Goal: Navigation & Orientation: Locate item on page

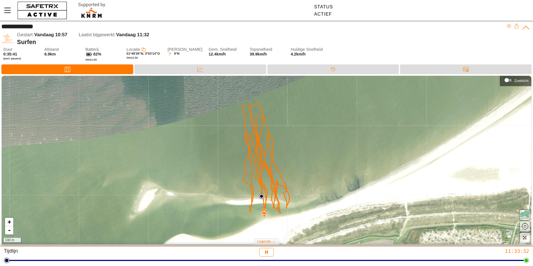
click at [263, 211] on img at bounding box center [264, 211] width 4 height 4
click at [287, 219] on div "Huidige Locatie × + - 100 m" at bounding box center [266, 160] width 529 height 168
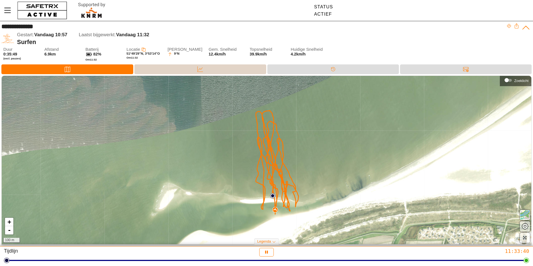
click at [206, 72] on div "Data" at bounding box center [200, 69] width 132 height 10
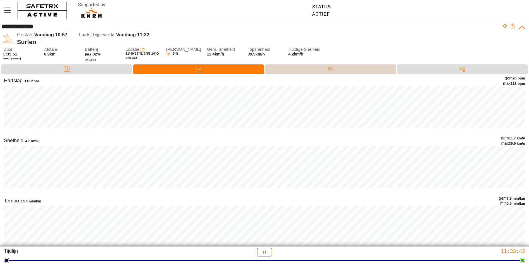
click at [327, 69] on icon at bounding box center [330, 69] width 6 height 6
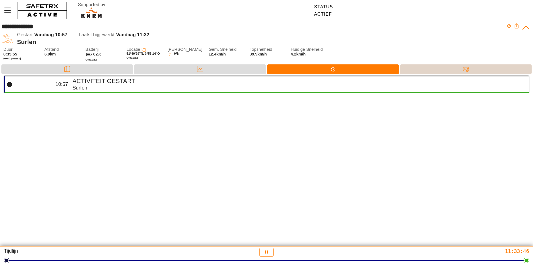
click at [447, 66] on div "Berichten" at bounding box center [466, 69] width 132 height 10
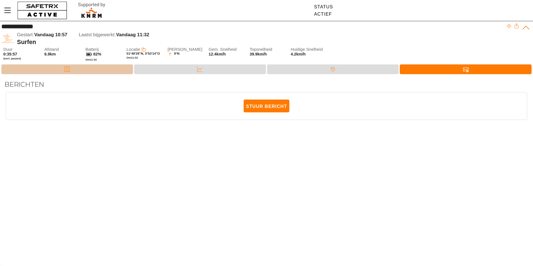
click at [35, 69] on div "Kaart" at bounding box center [67, 69] width 132 height 10
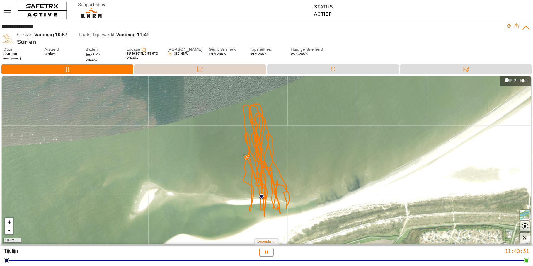
click at [216, 72] on div "Data" at bounding box center [200, 69] width 132 height 10
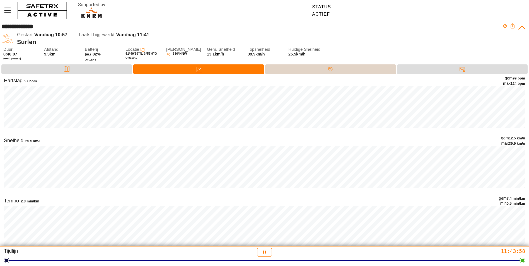
click at [317, 68] on div "Tijdlijn" at bounding box center [330, 69] width 131 height 10
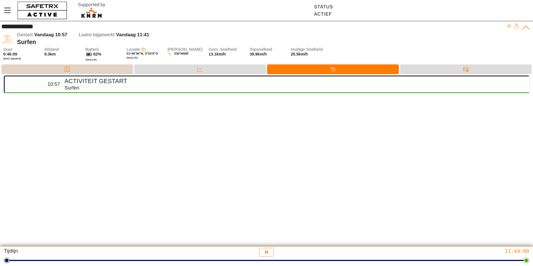
click at [64, 68] on icon at bounding box center [67, 69] width 6 height 6
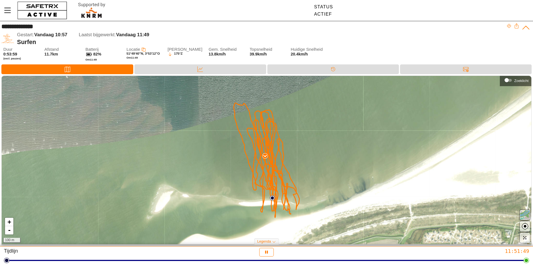
click at [527, 219] on button "button" at bounding box center [525, 215] width 10 height 10
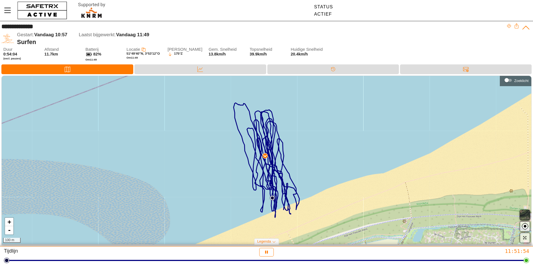
click at [526, 214] on span "button" at bounding box center [524, 215] width 7 height 7
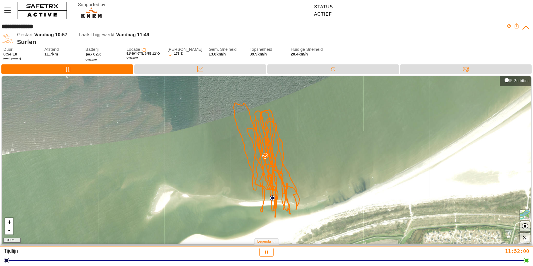
click at [267, 157] on img at bounding box center [265, 156] width 4 height 4
click at [261, 145] on div "Huidige Locatie" at bounding box center [264, 146] width 25 height 5
click at [203, 152] on div "Huidige Locatie × + - 100 m" at bounding box center [266, 160] width 529 height 168
click at [271, 197] on img at bounding box center [272, 197] width 5 height 5
click at [201, 181] on div "Start Locatie × + - 100 m" at bounding box center [266, 160] width 529 height 168
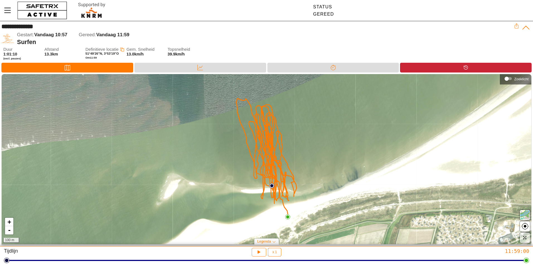
click at [288, 217] on img at bounding box center [287, 216] width 5 height 5
click at [267, 220] on div "Eindpunt Locatie × + - 100 m" at bounding box center [266, 159] width 529 height 170
click at [289, 220] on div "+ - 100 m" at bounding box center [266, 159] width 529 height 170
click at [172, 191] on div "+ - 100 m" at bounding box center [266, 159] width 529 height 170
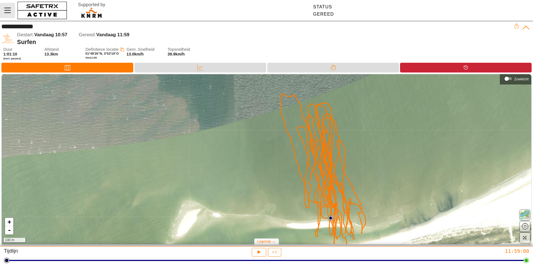
click at [10, 11] on icon "Menu" at bounding box center [7, 10] width 7 height 5
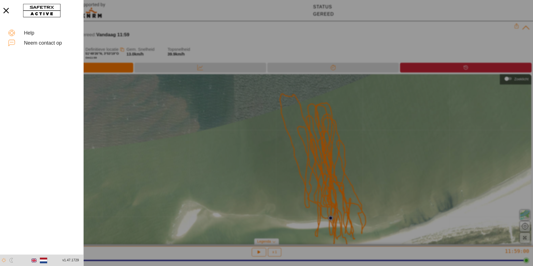
click at [151, 96] on div at bounding box center [266, 133] width 533 height 266
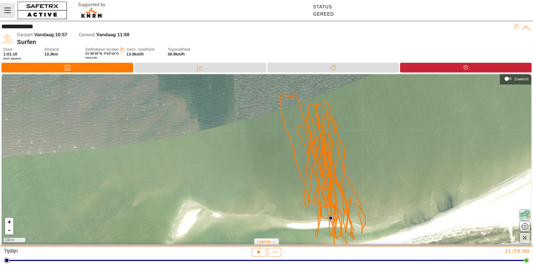
click at [10, 10] on icon "Menu" at bounding box center [7, 10] width 9 height 9
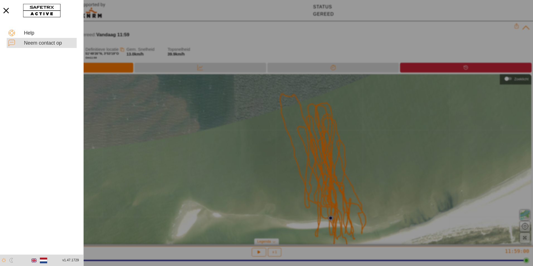
click at [31, 43] on div "Neem contact op" at bounding box center [49, 43] width 51 height 6
click at [5, 8] on icon "button" at bounding box center [6, 10] width 12 height 12
